Goal: Find specific page/section: Find specific page/section

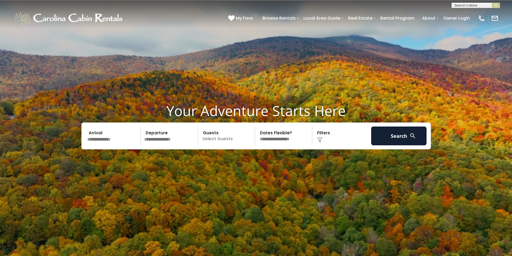
click at [466, 4] on input "text" at bounding box center [475, 6] width 47 height 5
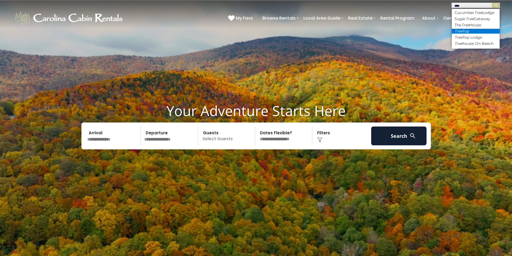
type input "****"
click at [465, 34] on li "Tree Top" at bounding box center [476, 31] width 48 height 5
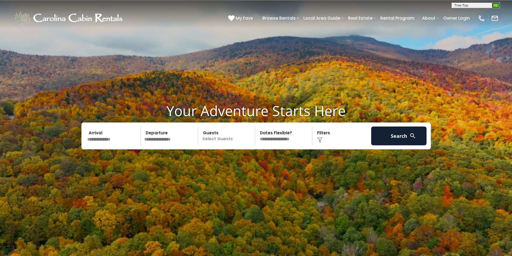
click at [495, 5] on img "submit" at bounding box center [496, 5] width 4 height 4
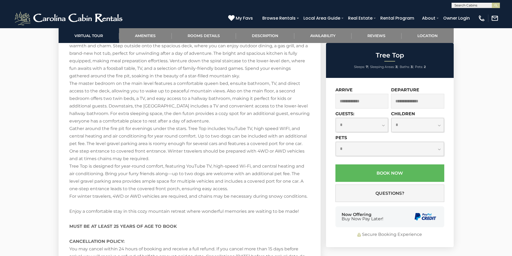
scroll to position [779, 0]
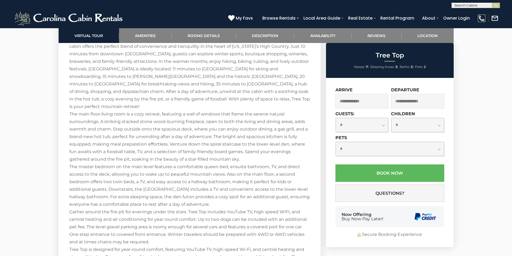
click at [481, 17] on img at bounding box center [482, 19] width 8 height 8
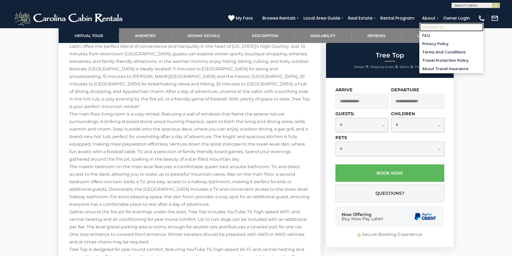
click at [436, 30] on link "Contact Us" at bounding box center [451, 27] width 64 height 8
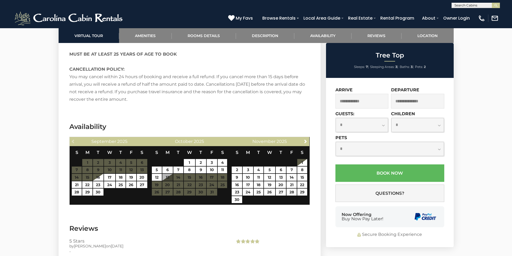
scroll to position [1048, 0]
